Goal: Transaction & Acquisition: Purchase product/service

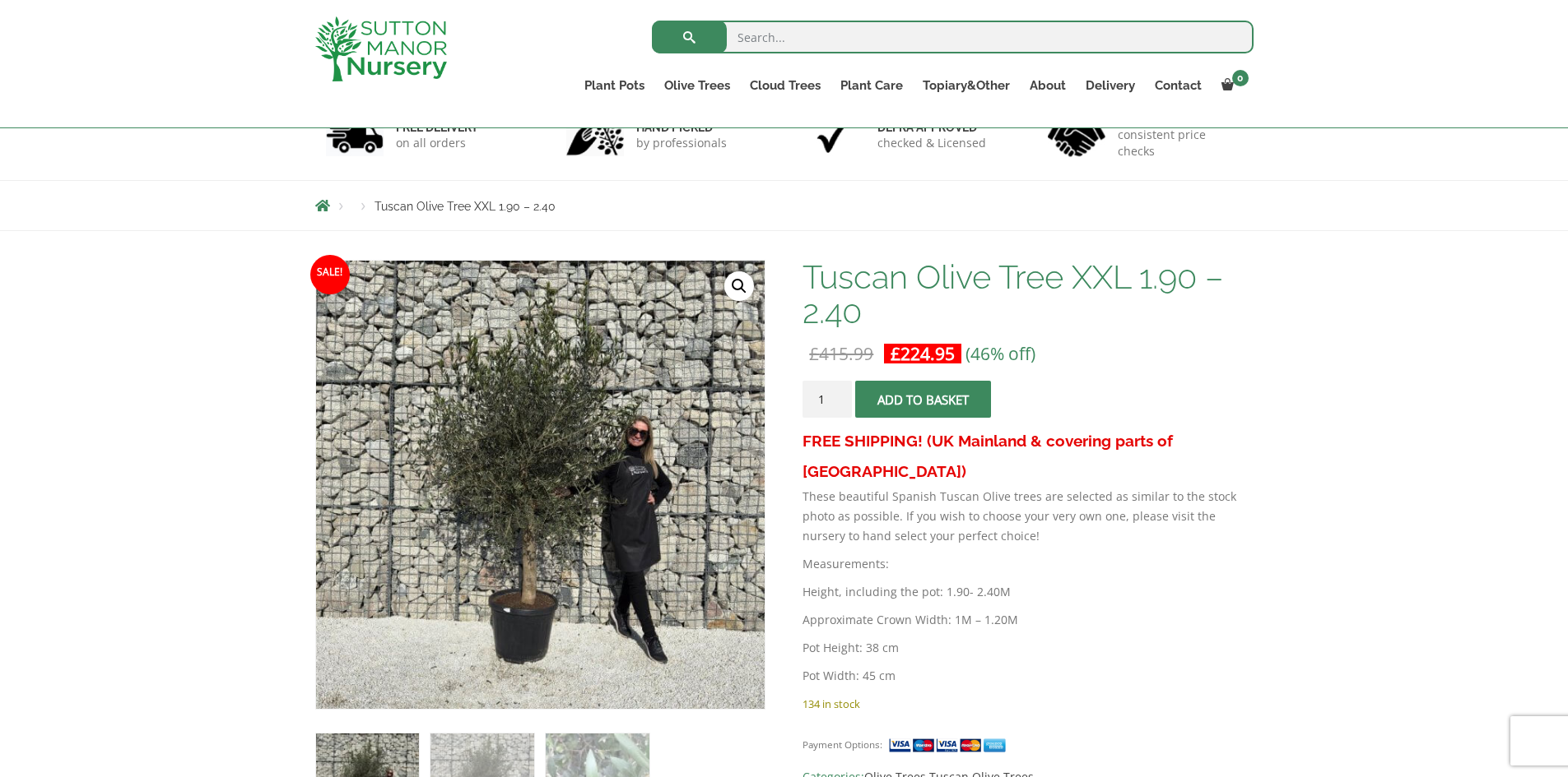
scroll to position [217, 0]
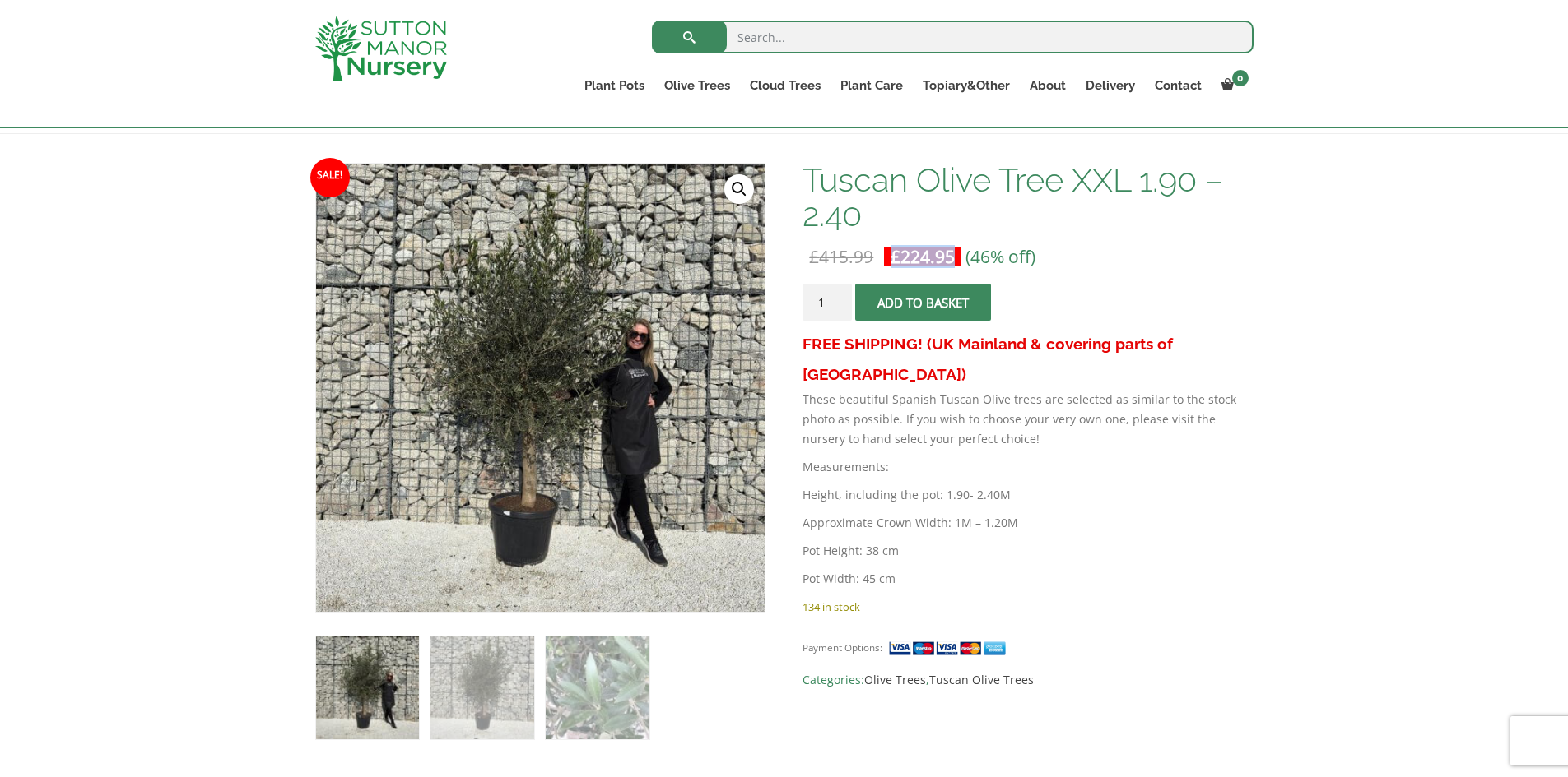
drag, startPoint x: 894, startPoint y: 255, endPoint x: 963, endPoint y: 257, distance: 69.0
click at [963, 257] on p "£ 415.99 Original price was: £415.99. £ 224.95 Current price is: £224.95. (46% …" at bounding box center [1028, 256] width 451 height 19
click at [577, 688] on img at bounding box center [596, 687] width 103 height 103
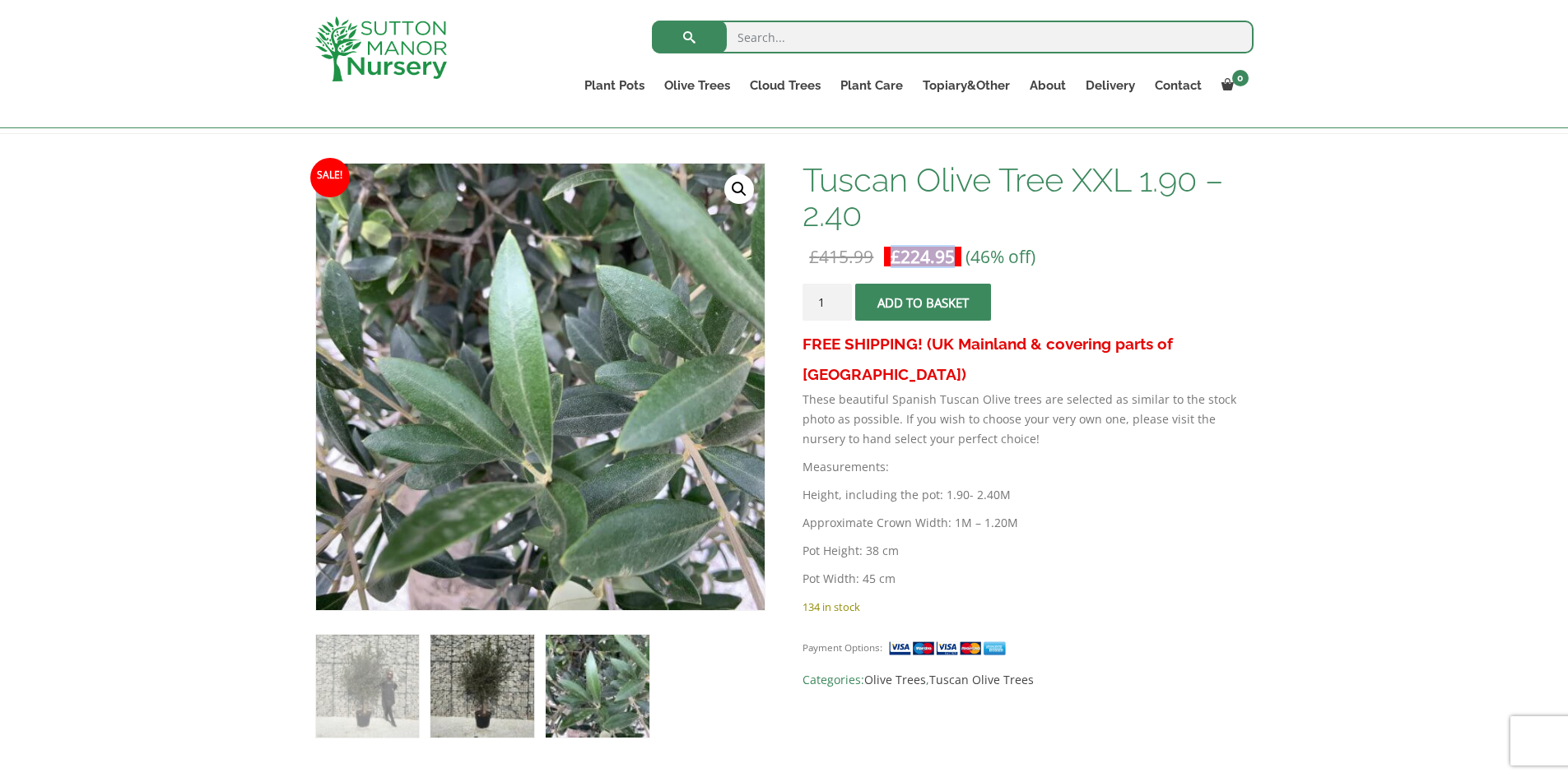
click at [489, 701] on img at bounding box center [481, 686] width 103 height 103
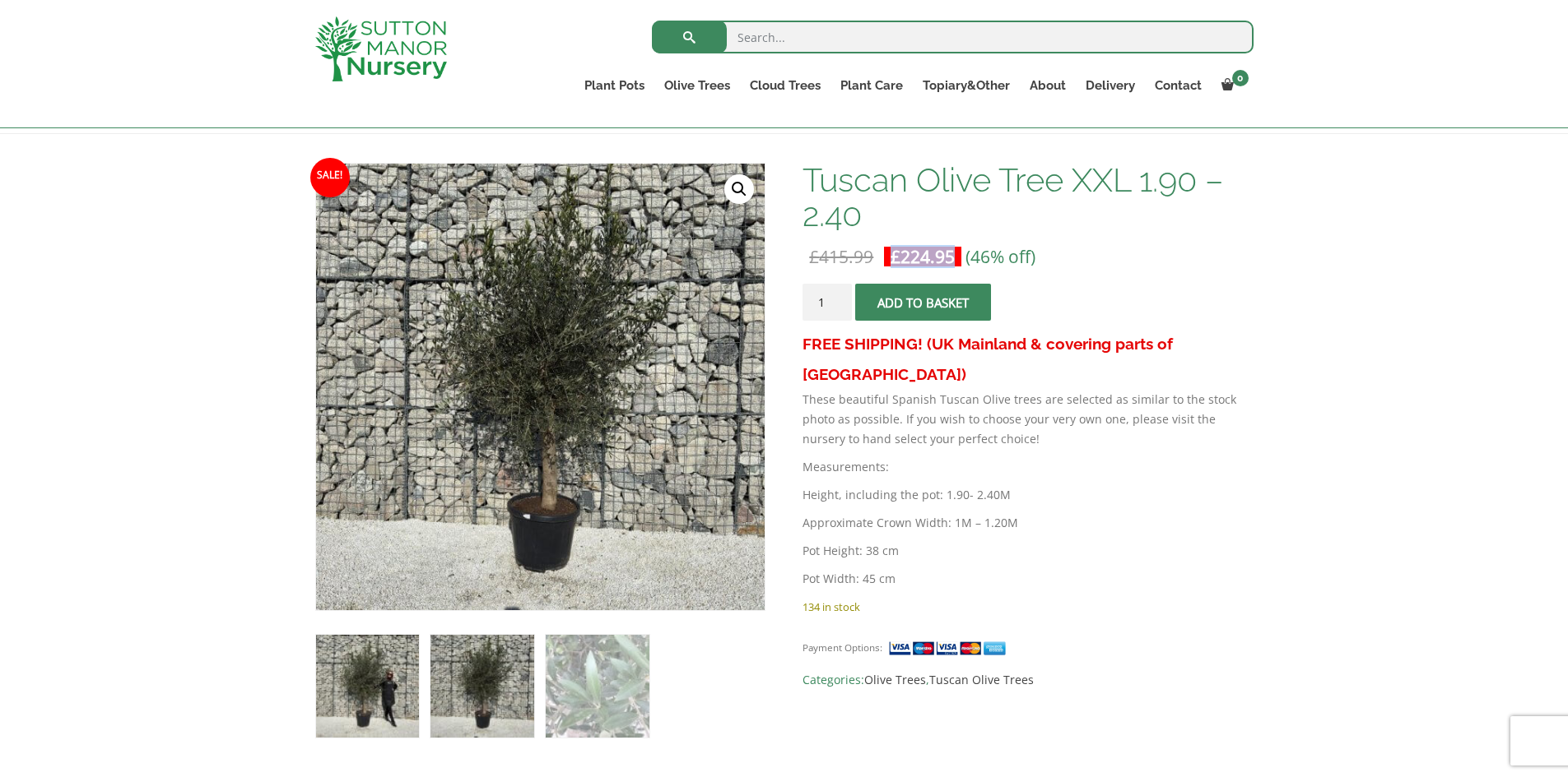
click at [387, 680] on img at bounding box center [367, 686] width 103 height 103
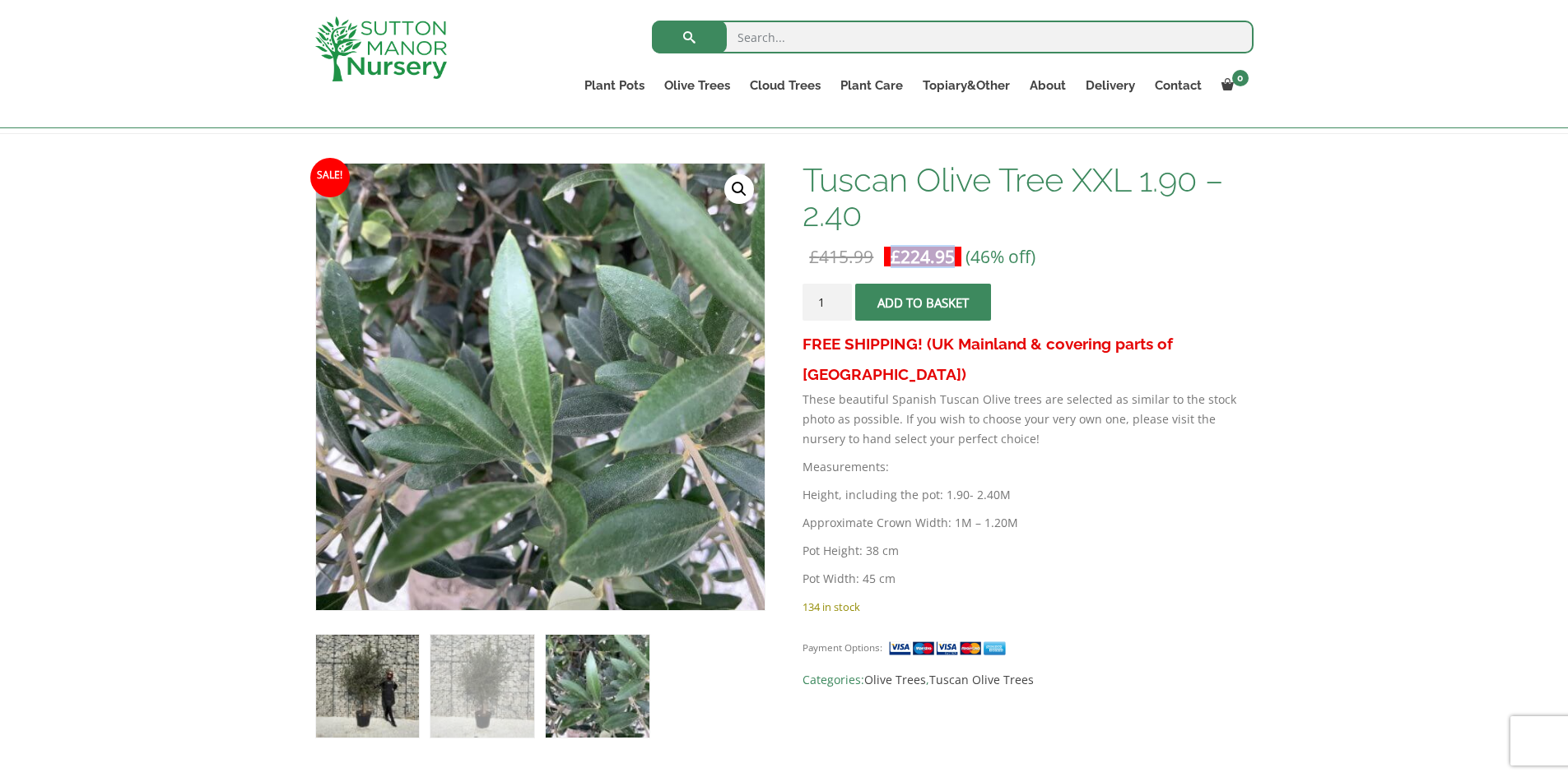
click at [360, 724] on img at bounding box center [367, 686] width 103 height 103
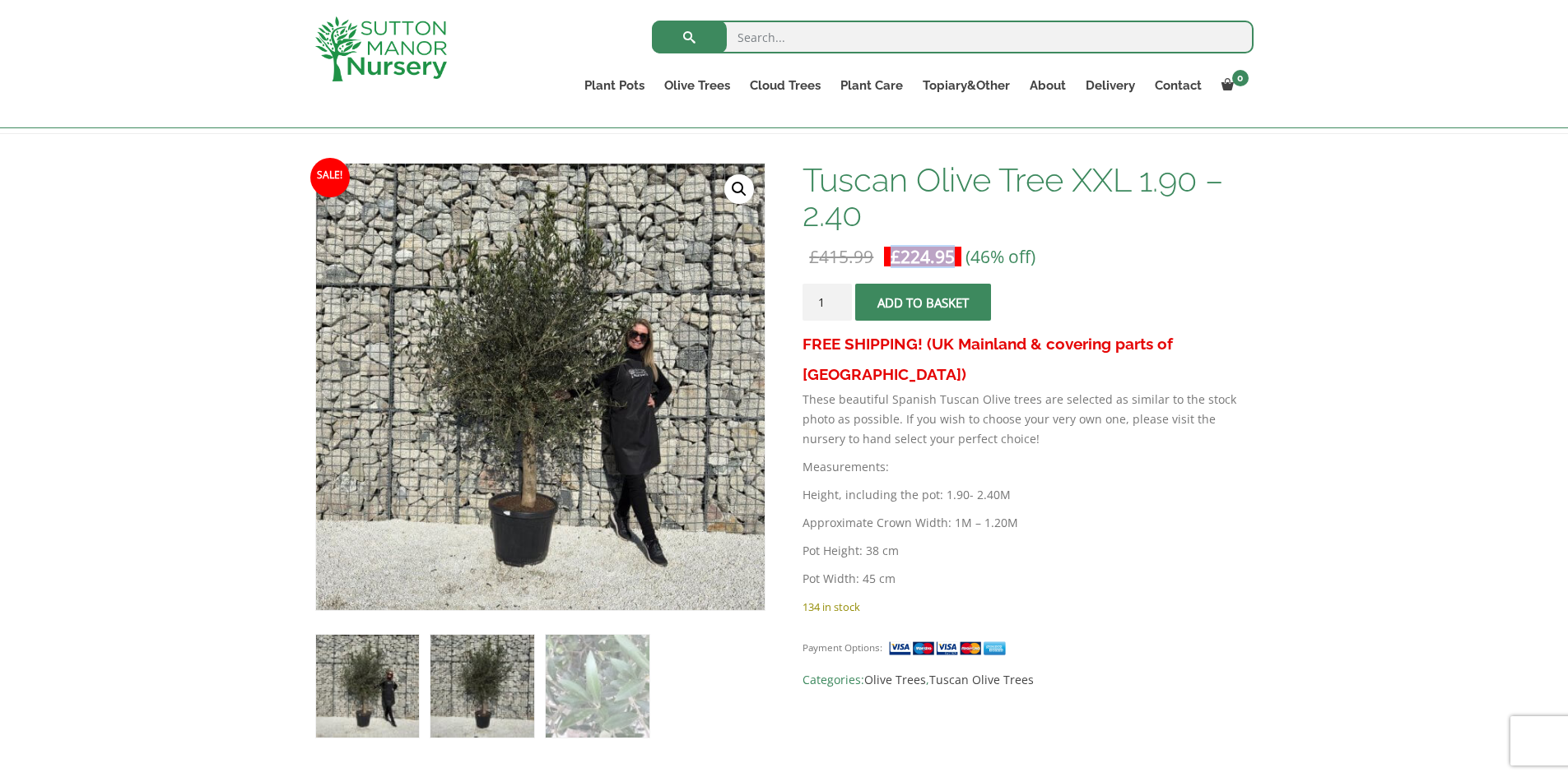
click at [481, 729] on img at bounding box center [481, 686] width 103 height 103
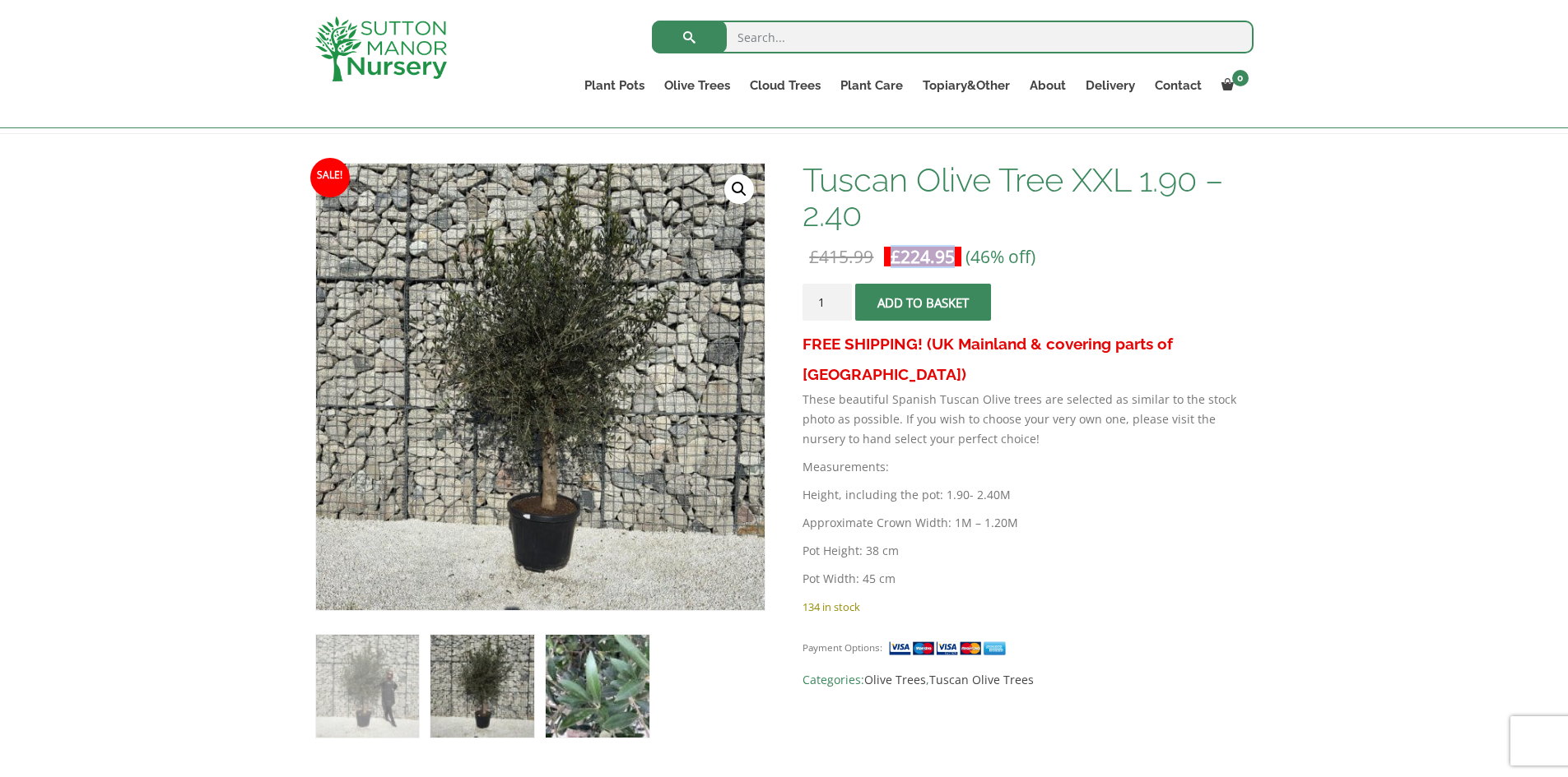
click at [594, 690] on img at bounding box center [596, 686] width 103 height 103
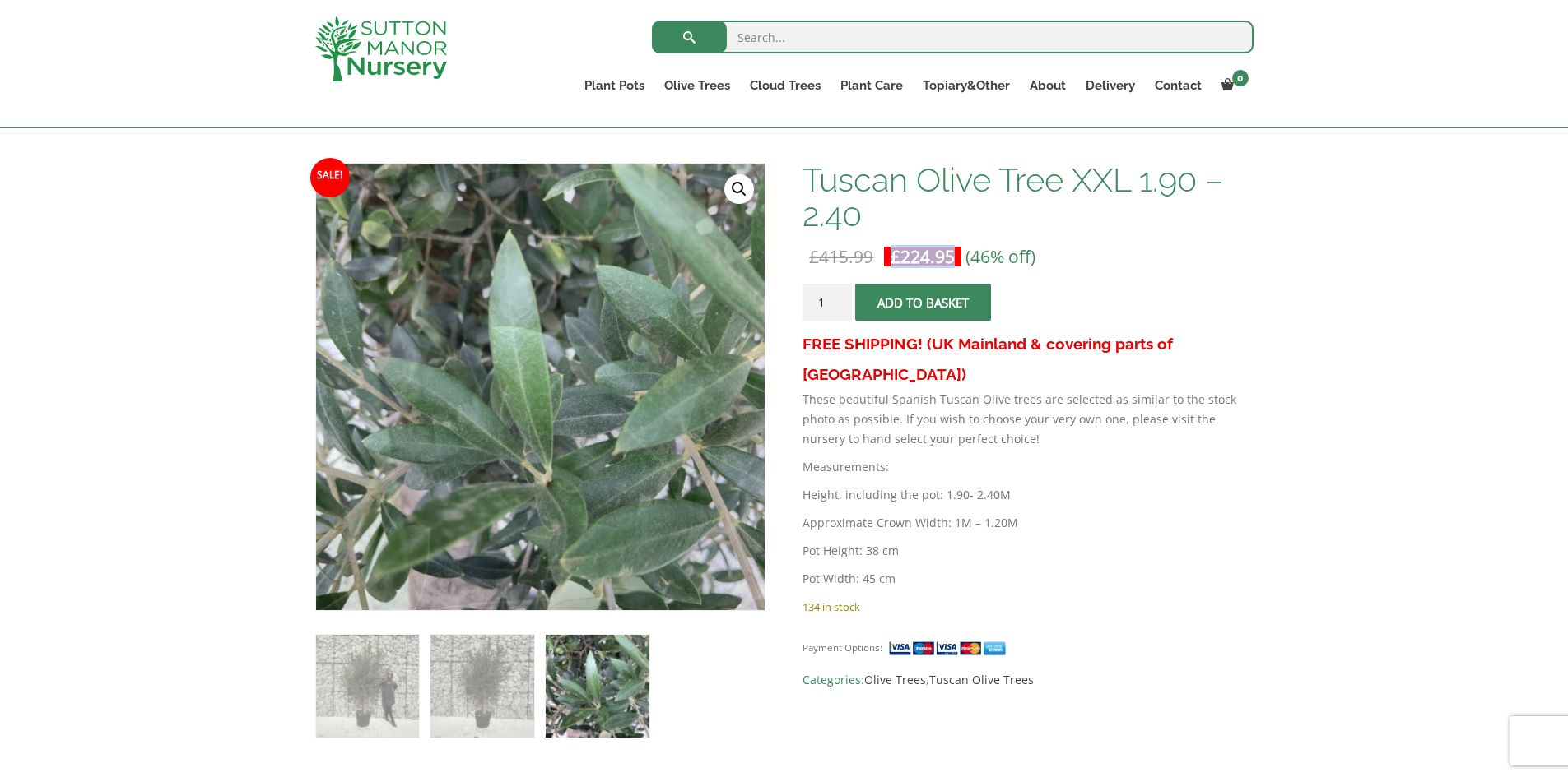
click at [729, 183] on link "🔍" at bounding box center [740, 190] width 30 height 30
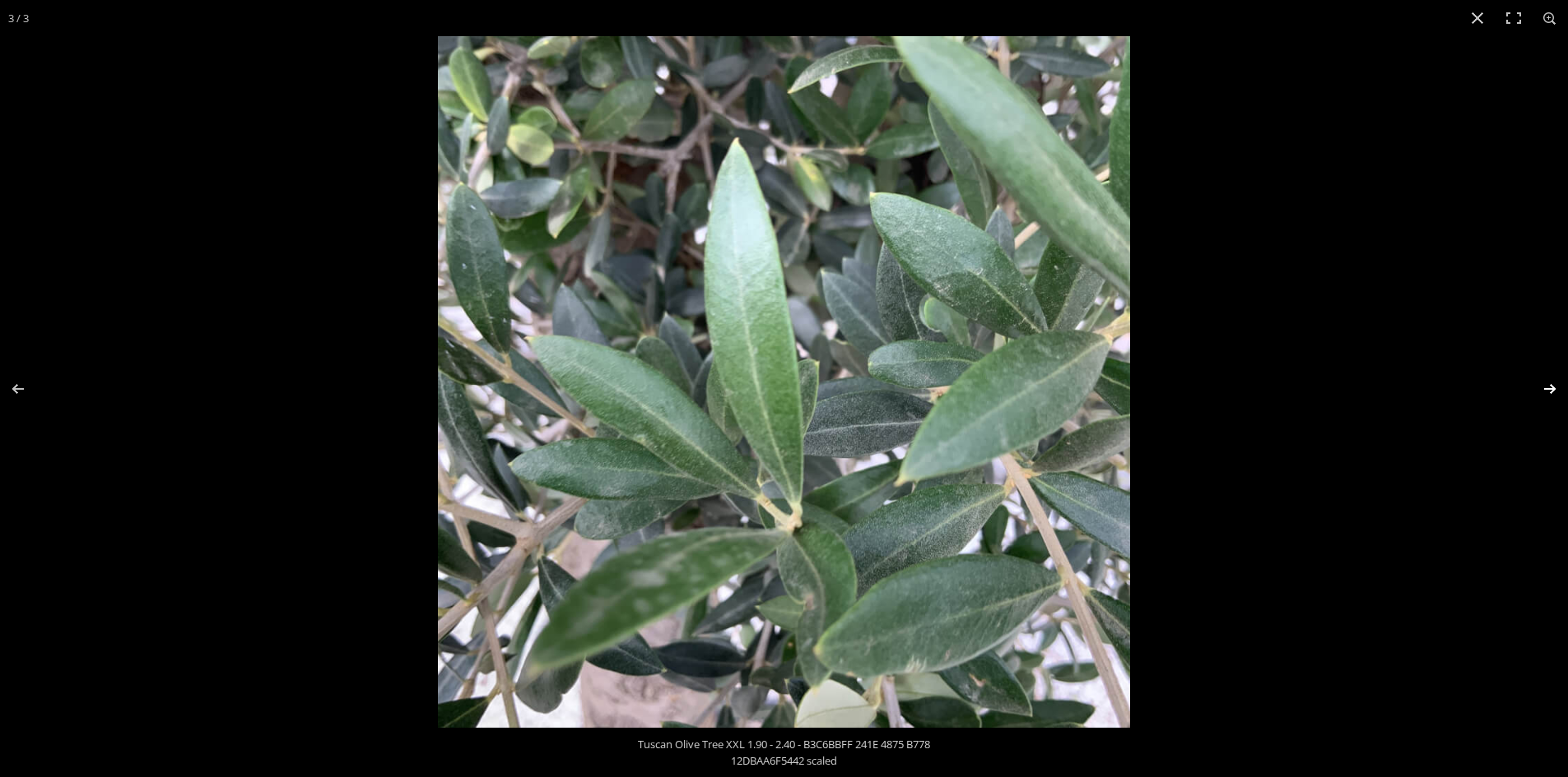
click at [1555, 386] on button "Next (arrow right)" at bounding box center [1539, 389] width 58 height 83
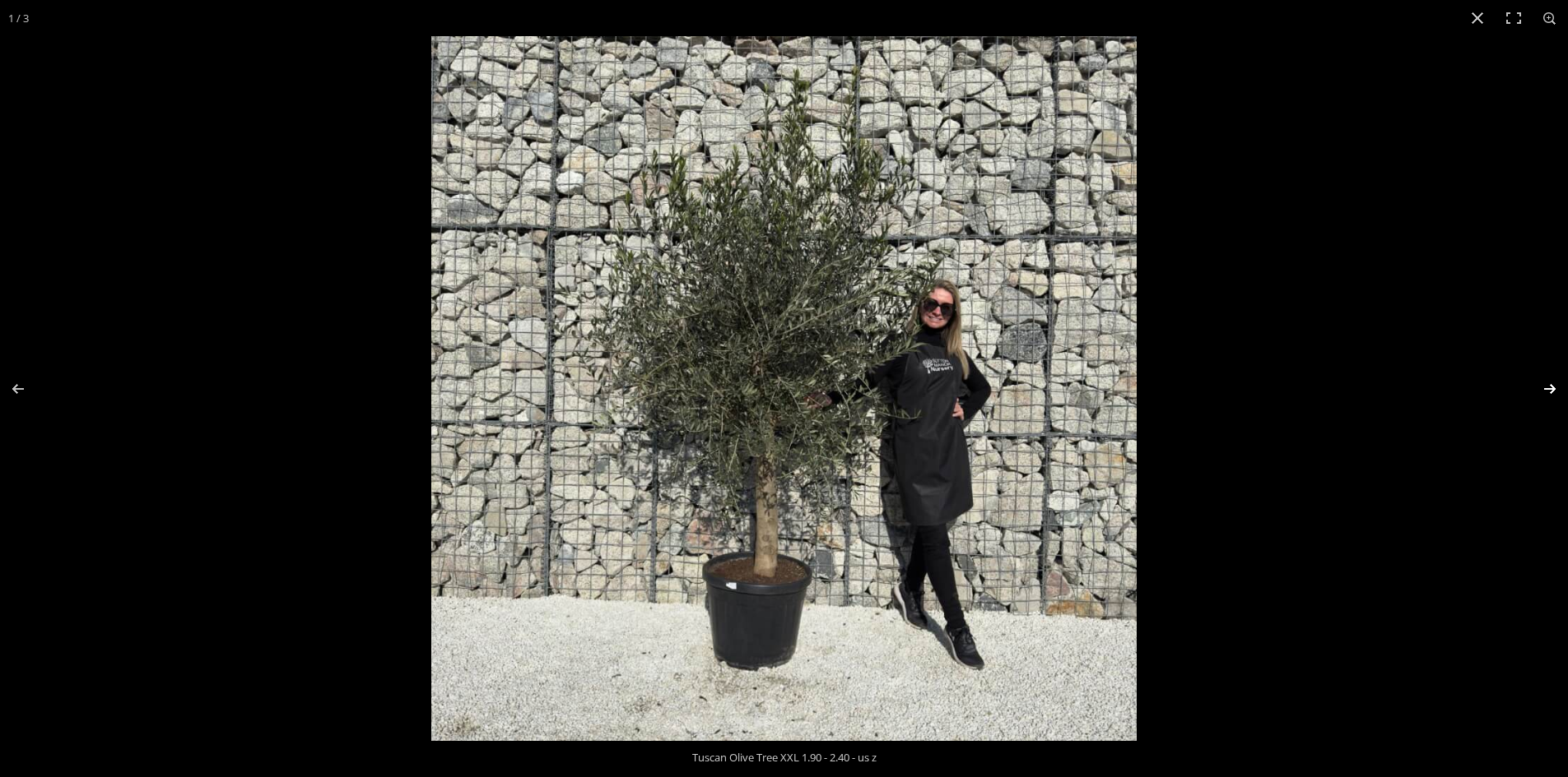
click at [1555, 386] on button "Next (arrow right)" at bounding box center [1539, 389] width 58 height 83
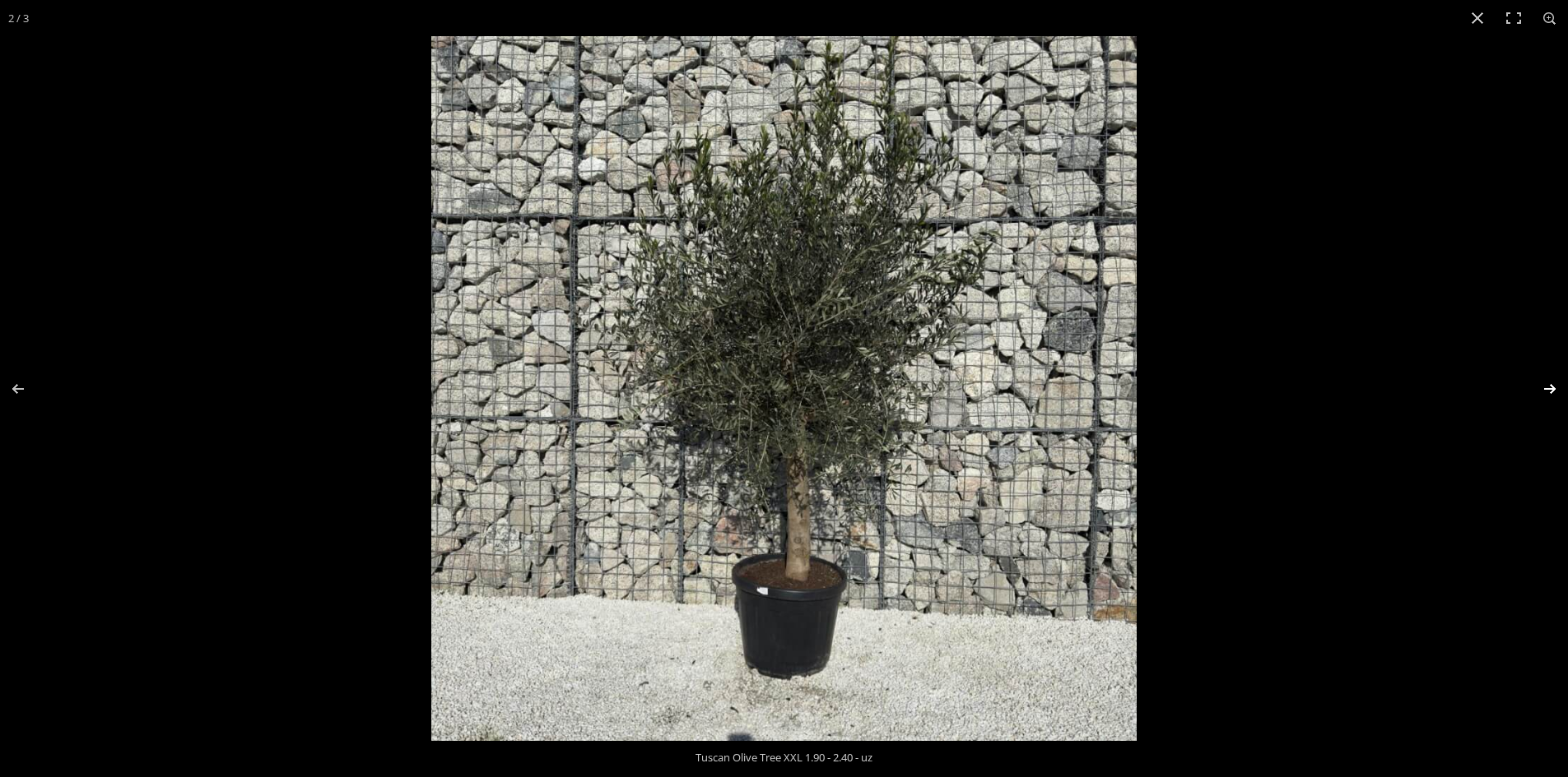
click at [1555, 386] on button "Next (arrow right)" at bounding box center [1539, 389] width 58 height 83
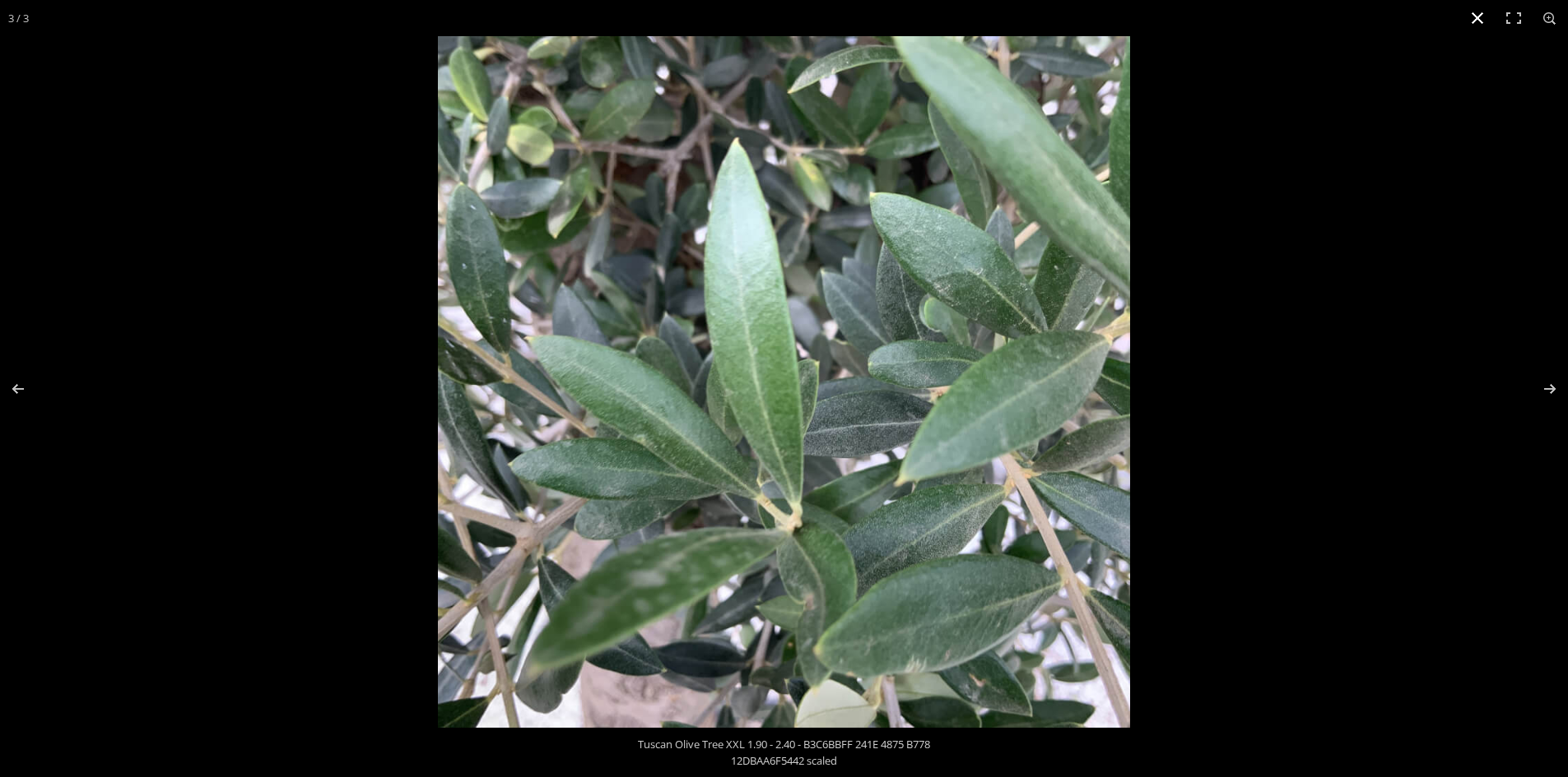
click at [1470, 22] on button "Close (Esc)" at bounding box center [1477, 18] width 36 height 36
